Goal: Transaction & Acquisition: Purchase product/service

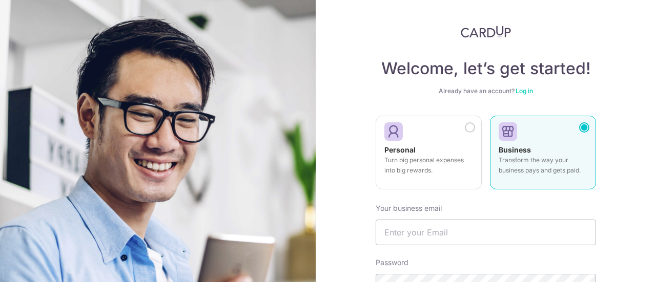
scroll to position [113, 0]
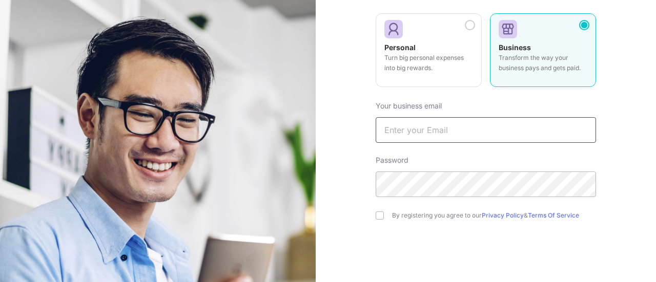
click at [450, 130] on input "text" at bounding box center [486, 130] width 220 height 26
type input "[EMAIL_ADDRESS][DOMAIN_NAME]"
click at [379, 215] on input "checkbox" at bounding box center [380, 216] width 8 height 8
checkbox input "true"
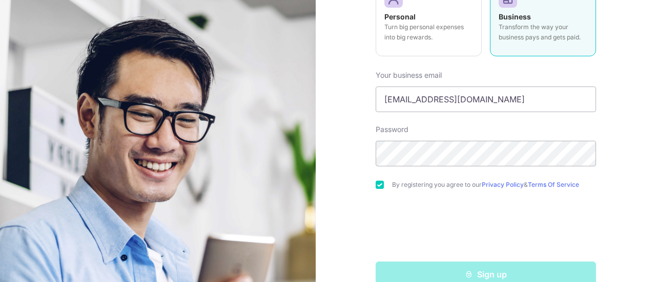
scroll to position [164, 0]
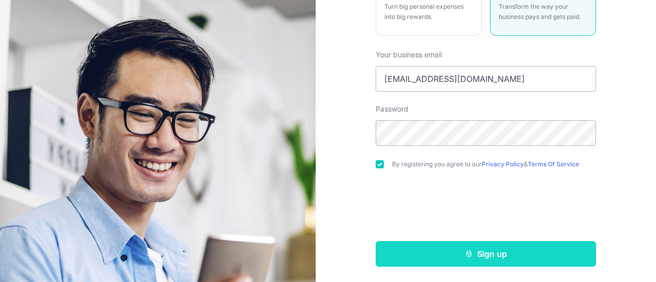
click at [494, 253] on button "Sign up" at bounding box center [486, 254] width 220 height 26
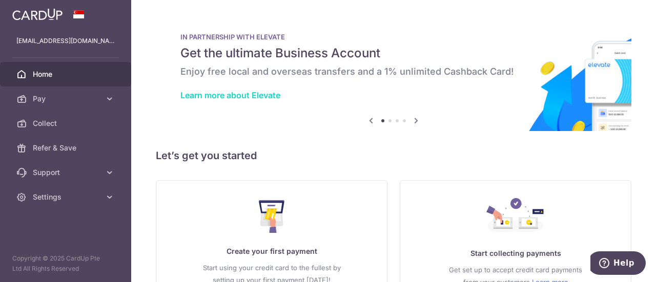
click at [271, 97] on link "Learn more about Elevate" at bounding box center [230, 95] width 100 height 10
click at [412, 121] on icon at bounding box center [416, 120] width 12 height 13
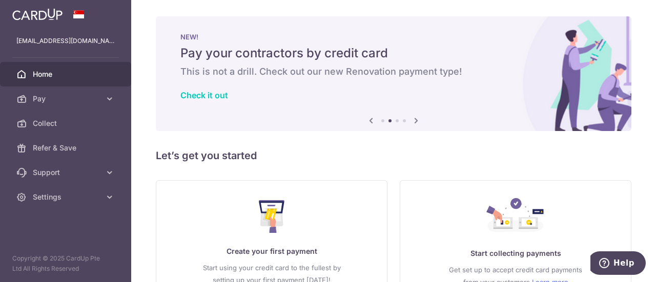
click at [413, 119] on icon at bounding box center [416, 120] width 12 height 13
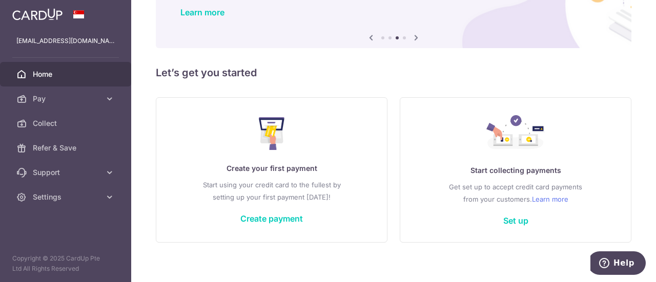
scroll to position [91, 0]
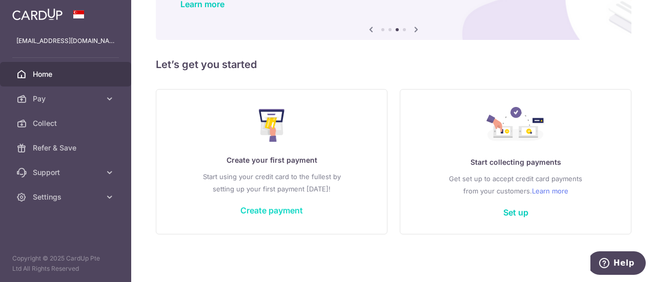
click at [289, 212] on link "Create payment" at bounding box center [271, 211] width 63 height 10
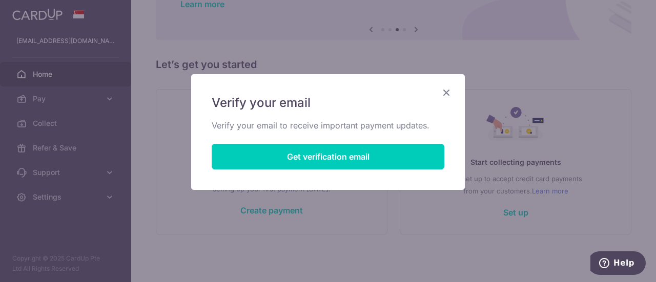
click at [446, 93] on icon "Close" at bounding box center [446, 92] width 12 height 13
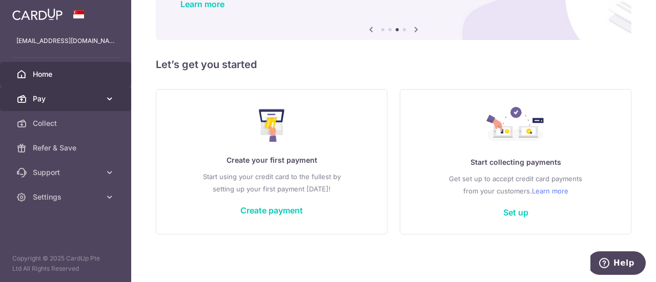
click at [55, 98] on span "Pay" at bounding box center [67, 99] width 68 height 10
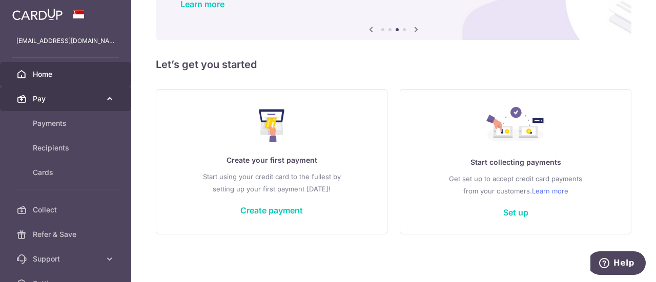
click at [74, 98] on span "Pay" at bounding box center [67, 99] width 68 height 10
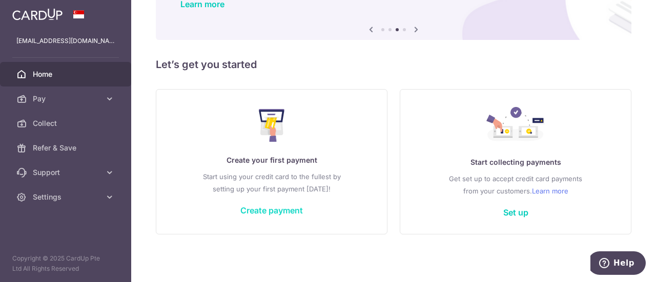
click at [271, 209] on link "Create payment" at bounding box center [271, 211] width 63 height 10
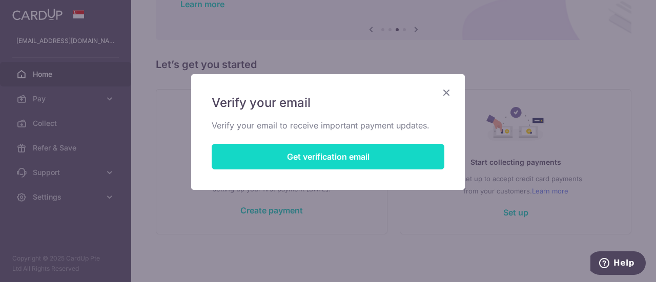
click at [313, 159] on button "Get verification email" at bounding box center [328, 157] width 233 height 26
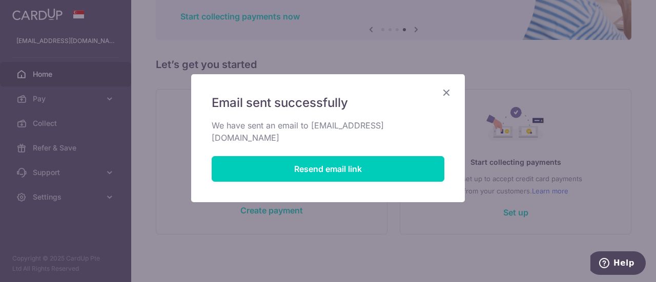
click at [449, 90] on icon "Close" at bounding box center [446, 92] width 12 height 13
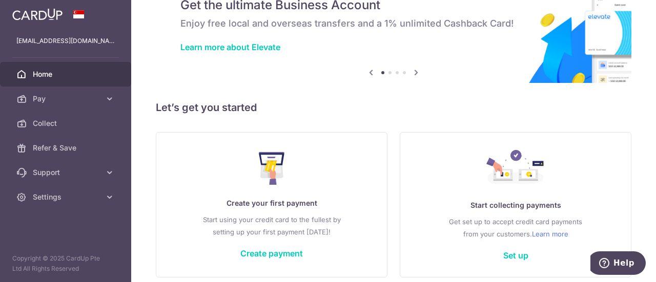
scroll to position [91, 0]
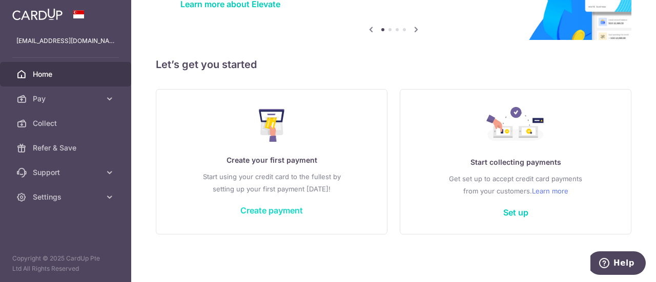
click at [289, 211] on link "Create payment" at bounding box center [271, 211] width 63 height 10
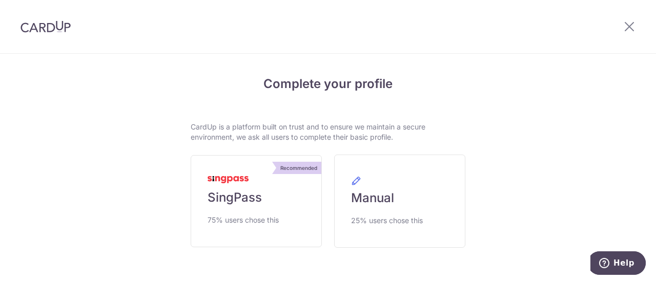
scroll to position [42, 0]
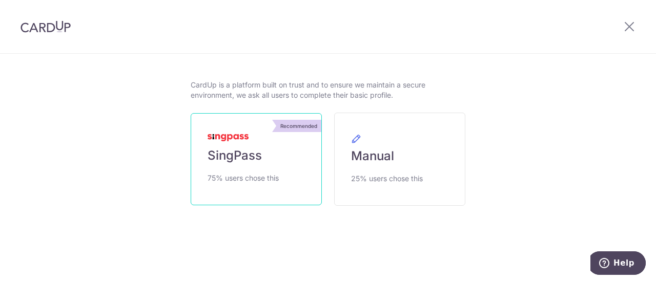
click at [242, 158] on span "SingPass" at bounding box center [235, 156] width 54 height 16
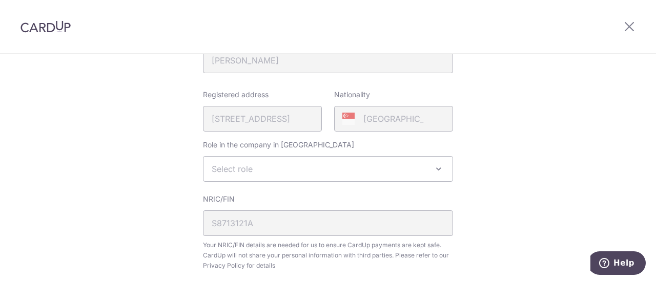
scroll to position [205, 0]
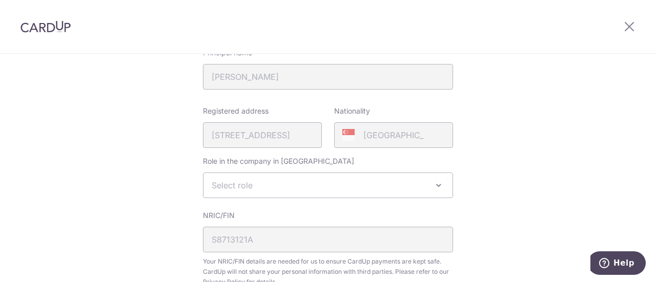
click at [379, 188] on span "Select role" at bounding box center [327, 185] width 249 height 25
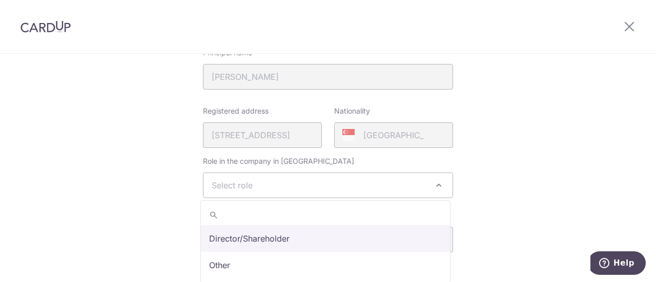
click at [379, 188] on span "Select role" at bounding box center [327, 185] width 249 height 25
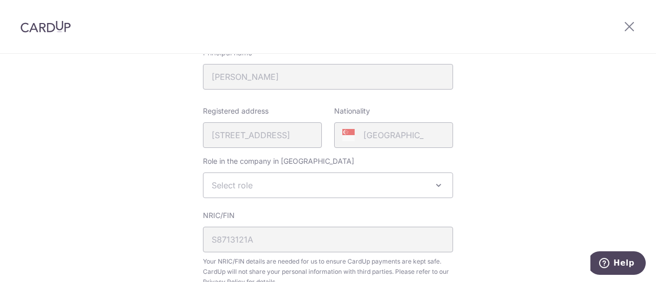
click at [379, 188] on span "Select role" at bounding box center [327, 185] width 249 height 25
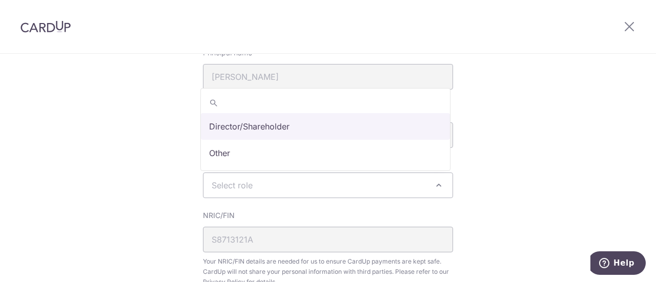
click at [325, 187] on span "Select role" at bounding box center [327, 185] width 249 height 25
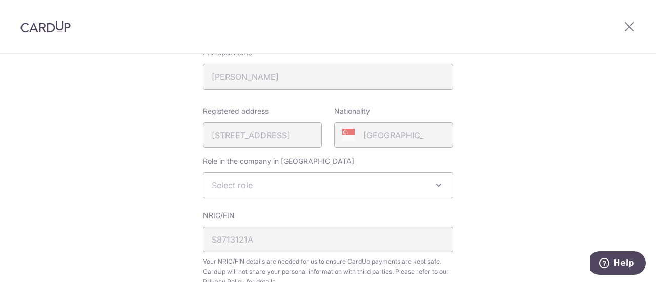
click at [305, 186] on span "Select role" at bounding box center [327, 185] width 249 height 25
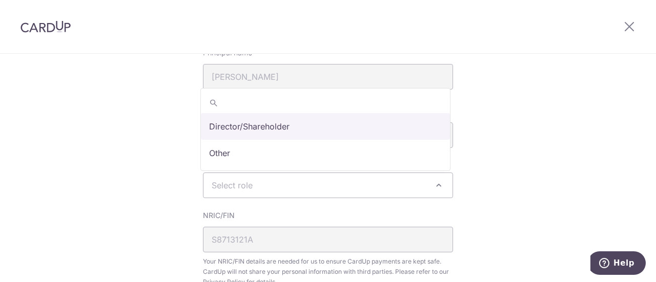
select select "director"
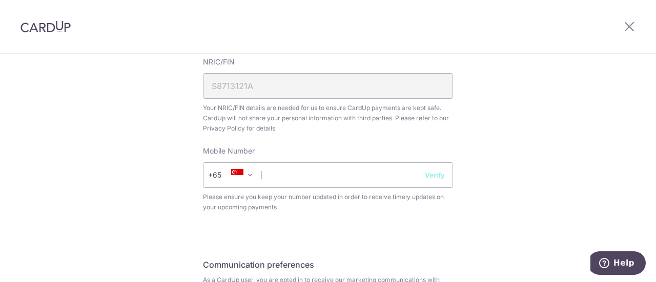
scroll to position [410, 0]
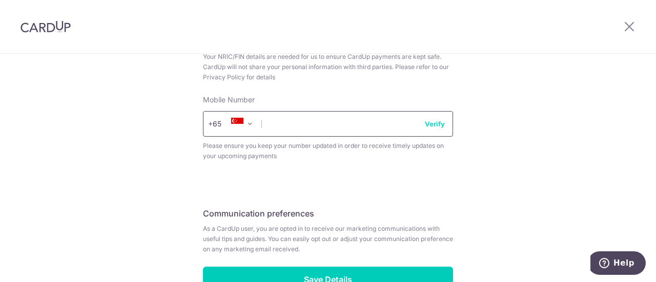
click at [378, 130] on input "text" at bounding box center [328, 124] width 250 height 26
type input "81123618"
click at [437, 124] on button "Verify" at bounding box center [435, 124] width 20 height 10
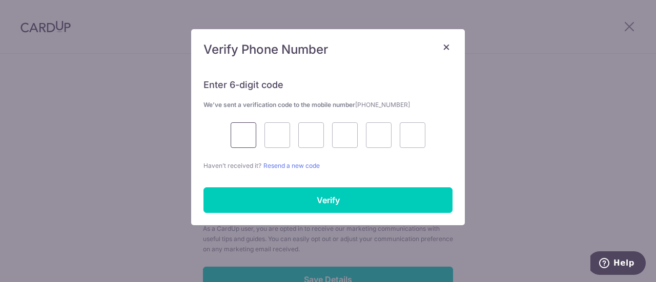
click at [241, 134] on input "text" at bounding box center [244, 136] width 26 height 26
type input "3"
type input "1"
type input "4"
type input "5"
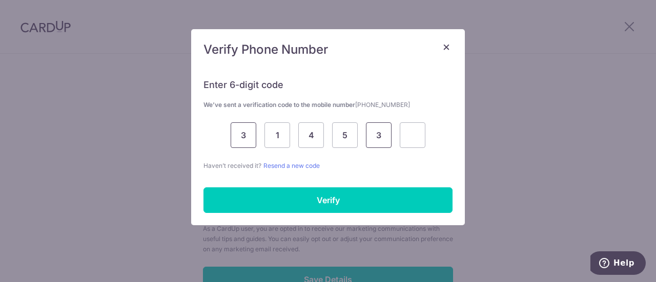
type input "3"
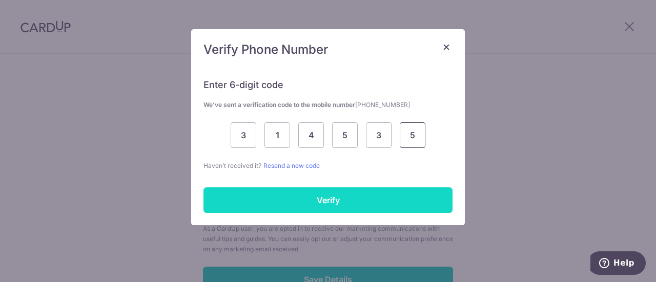
type input "5"
click at [312, 197] on input "Verify" at bounding box center [327, 201] width 249 height 26
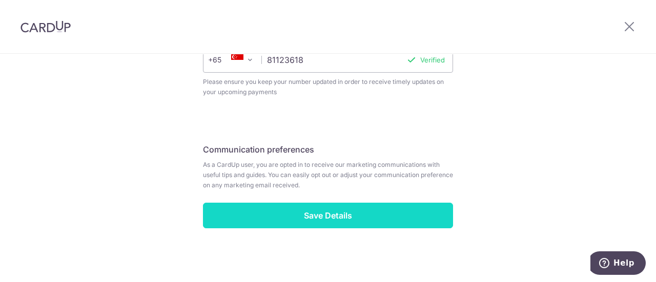
scroll to position [476, 0]
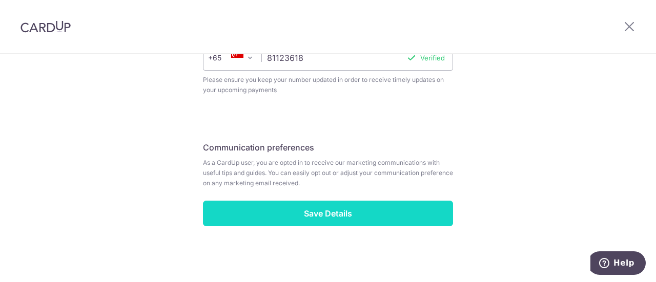
click at [334, 213] on input "Save Details" at bounding box center [328, 214] width 250 height 26
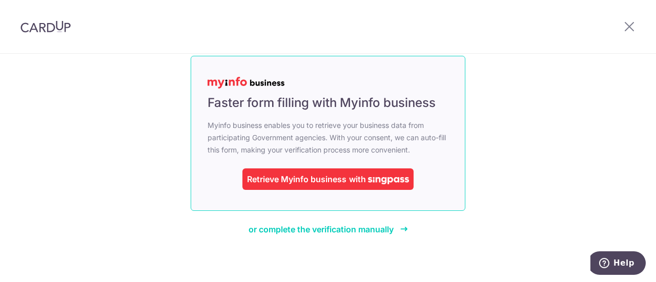
scroll to position [93, 0]
click at [336, 179] on div "Retrieve Myinfo business" at bounding box center [296, 179] width 99 height 12
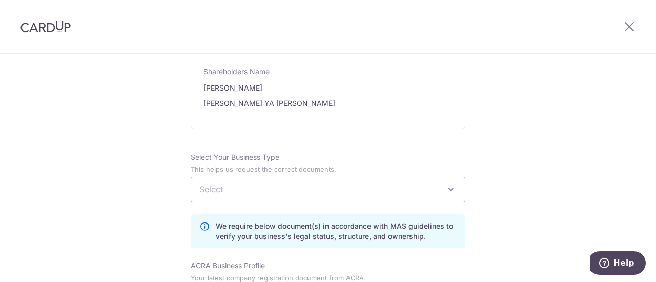
scroll to position [666, 0]
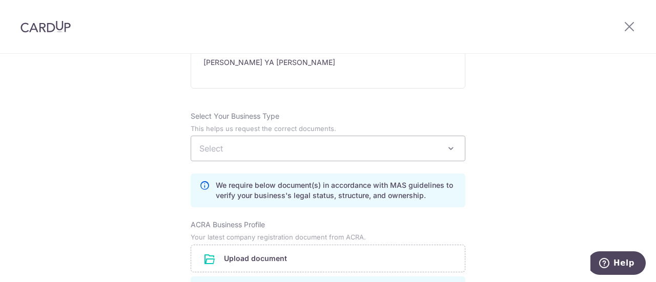
click at [341, 151] on span "Select" at bounding box center [328, 148] width 274 height 25
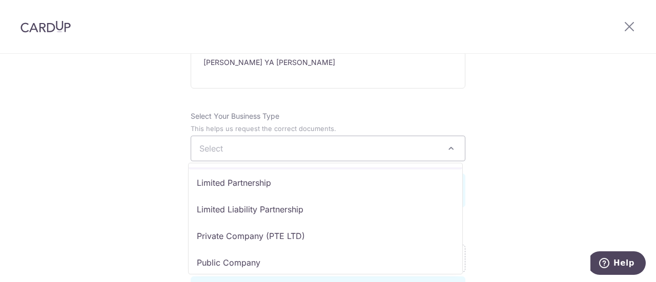
scroll to position [84, 0]
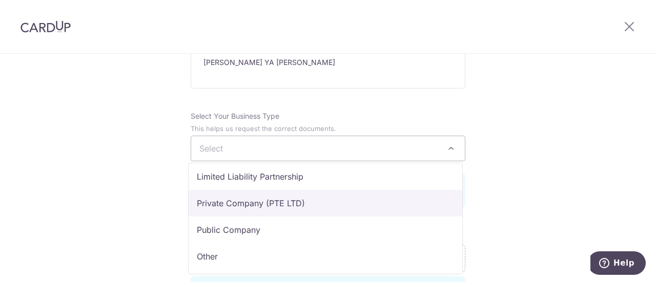
select select "Private Company (PTE LTD)"
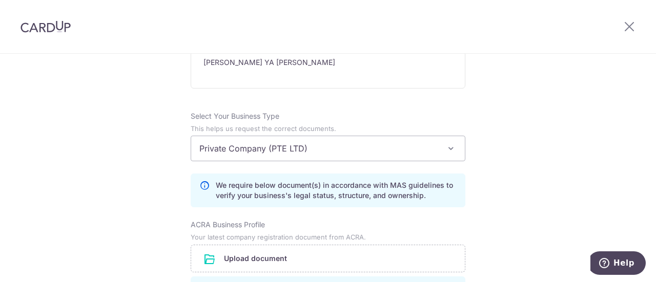
click at [501, 210] on div "Review the company details Company details View all The following details are r…" at bounding box center [328, 97] width 656 height 1420
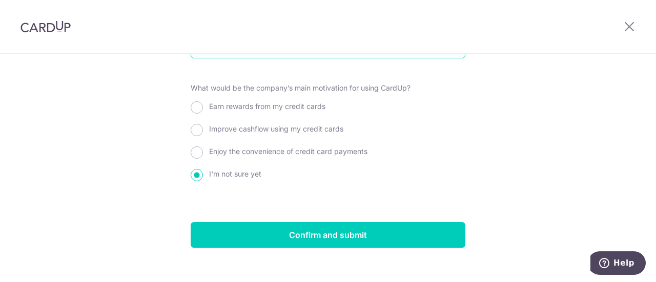
scroll to position [1179, 0]
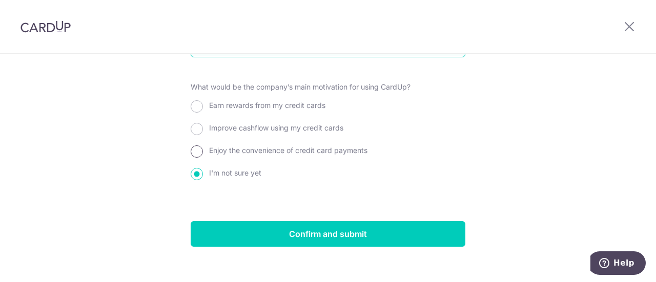
click at [197, 146] on input "Enjoy the convenience of credit card payments" at bounding box center [197, 152] width 12 height 12
radio input "true"
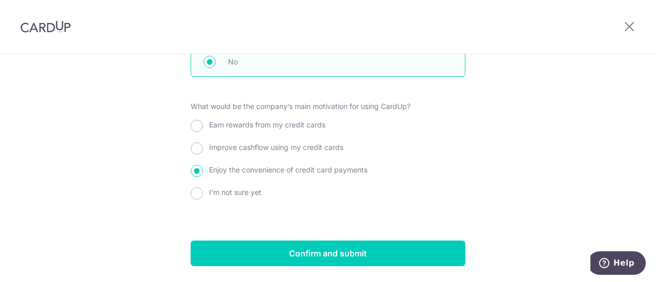
scroll to position [1188, 0]
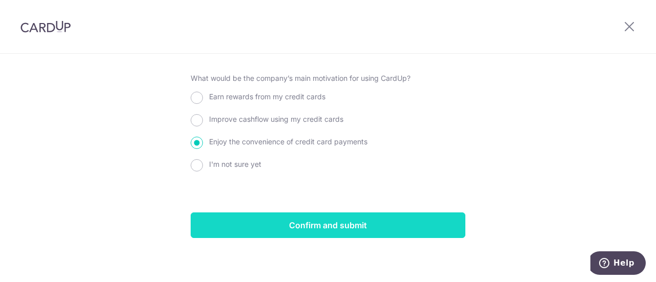
click at [317, 224] on input "Confirm and submit" at bounding box center [328, 226] width 275 height 26
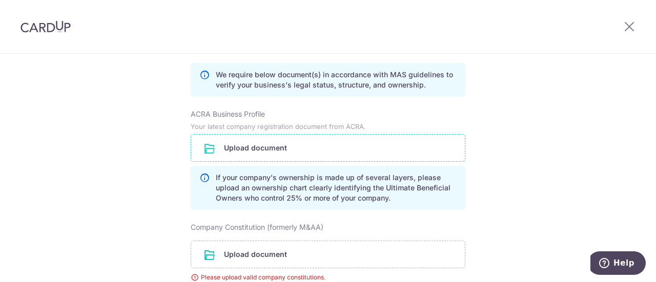
scroll to position [769, 0]
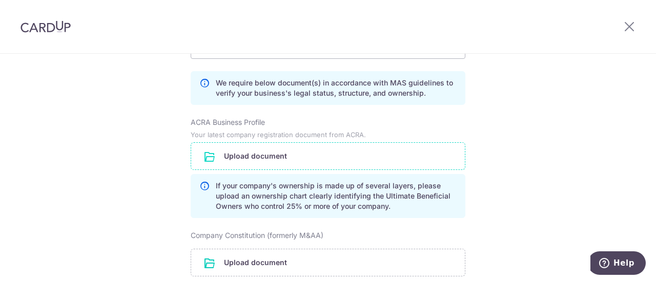
click at [268, 155] on input "file" at bounding box center [328, 156] width 274 height 27
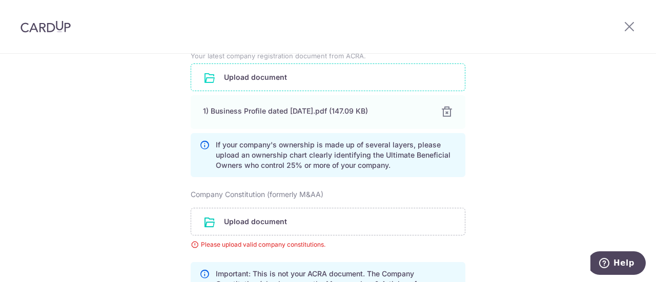
scroll to position [871, 0]
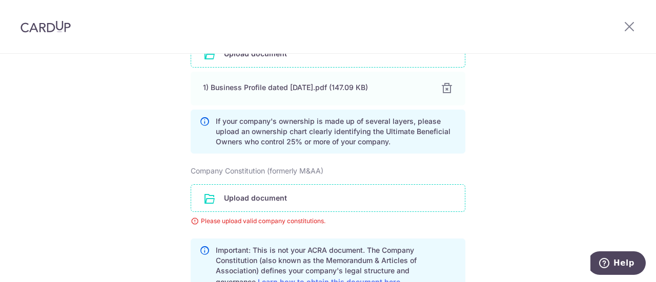
click at [280, 195] on input "file" at bounding box center [328, 198] width 274 height 27
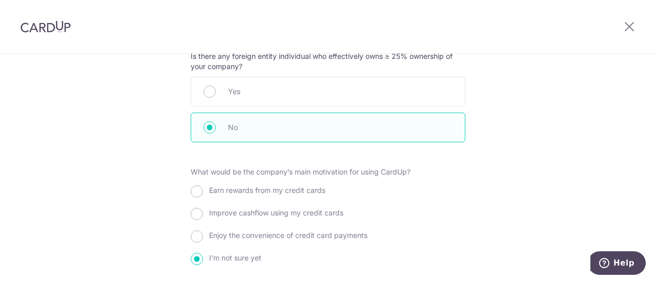
scroll to position [1230, 0]
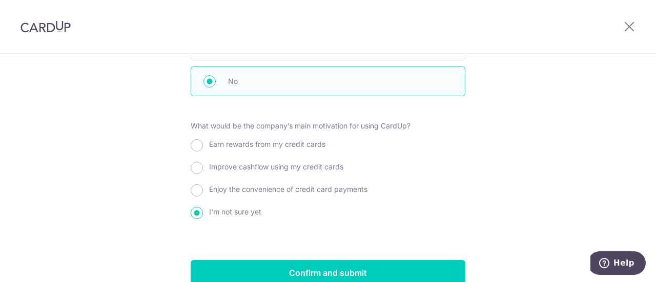
click at [256, 186] on span "Enjoy the convenience of credit card payments" at bounding box center [288, 189] width 158 height 9
click at [203, 186] on input "Enjoy the convenience of credit card payments" at bounding box center [197, 191] width 12 height 12
radio input "true"
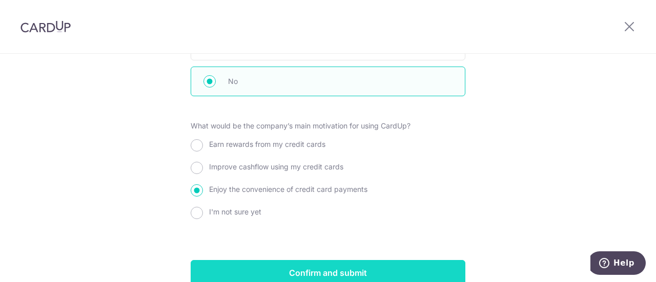
click at [336, 270] on input "Confirm and submit" at bounding box center [328, 273] width 275 height 26
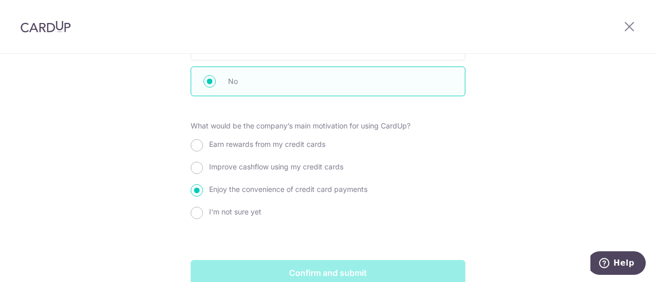
scroll to position [1278, 0]
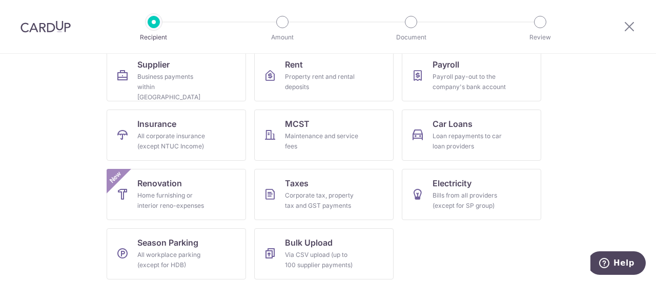
scroll to position [116, 0]
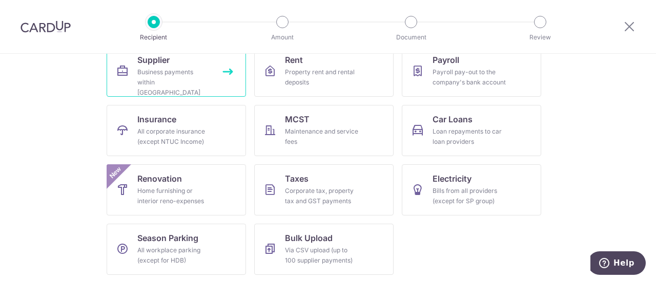
click at [198, 71] on div "Business payments within Singapore" at bounding box center [174, 82] width 74 height 31
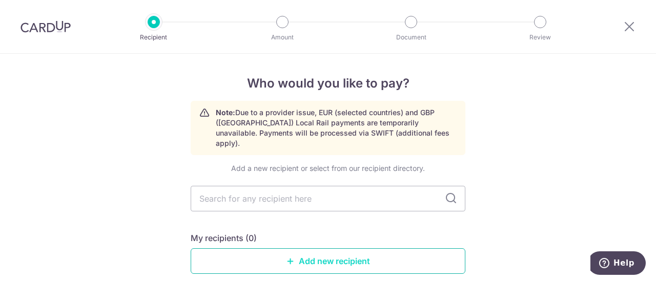
click at [329, 252] on link "Add new recipient" at bounding box center [328, 262] width 275 height 26
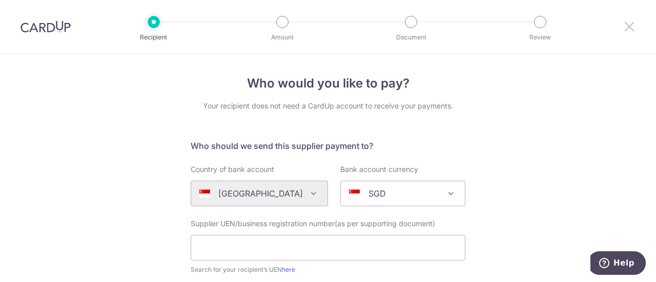
drag, startPoint x: 632, startPoint y: 28, endPoint x: 374, endPoint y: 49, distance: 258.6
click at [632, 28] on icon at bounding box center [629, 26] width 12 height 13
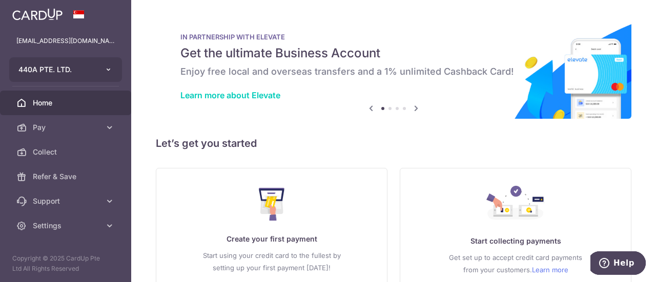
click at [109, 69] on icon "button" at bounding box center [109, 70] width 8 height 8
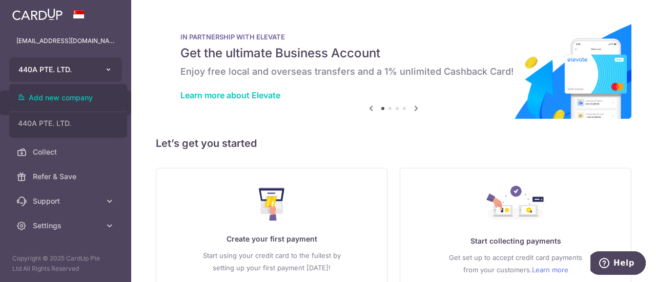
click at [109, 69] on icon "button" at bounding box center [109, 70] width 8 height 8
